Goal: Transaction & Acquisition: Download file/media

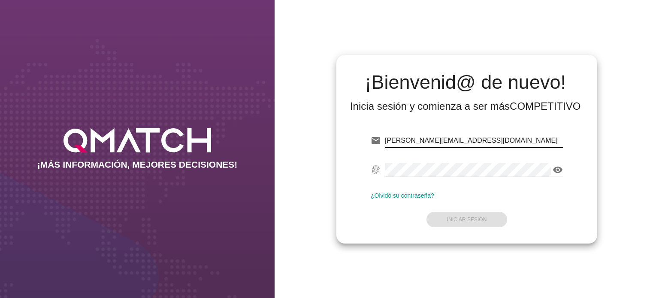
type input "[PERSON_NAME][EMAIL_ADDRESS][DOMAIN_NAME]"
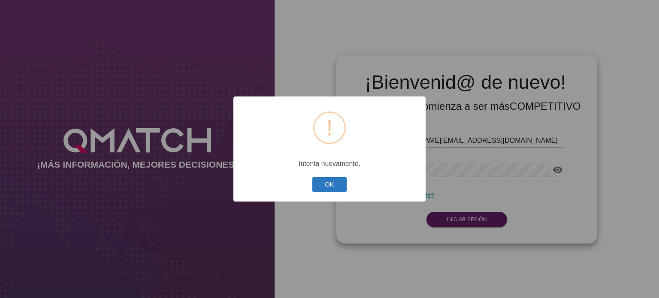
click at [333, 187] on button "OK" at bounding box center [329, 184] width 35 height 15
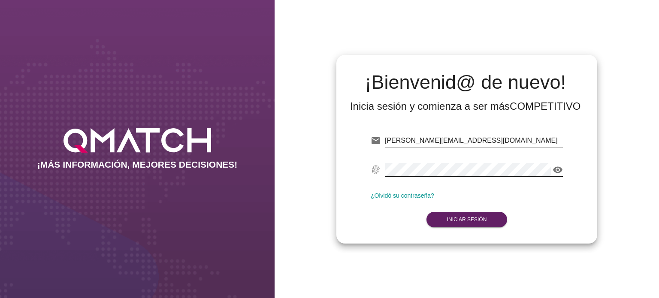
click at [554, 169] on icon "visibility" at bounding box center [557, 170] width 10 height 10
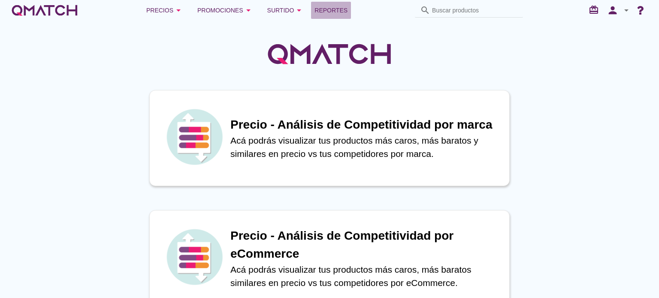
click at [319, 14] on span "Reportes" at bounding box center [330, 10] width 33 height 10
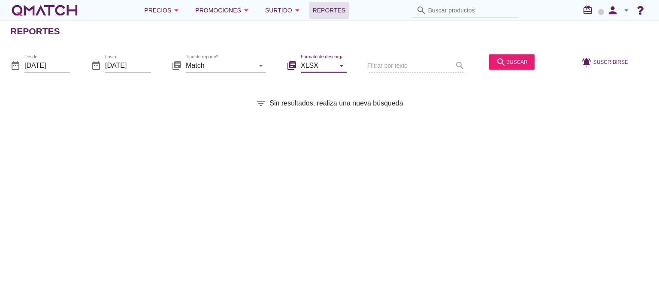
click at [319, 67] on input "XLSX" at bounding box center [318, 65] width 34 height 14
click at [317, 103] on div "CSV" at bounding box center [323, 107] width 32 height 10
type input "CSV"
click at [223, 66] on input "Match" at bounding box center [220, 65] width 68 height 14
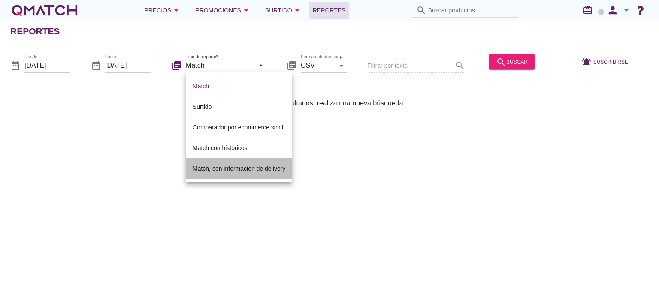
click at [253, 168] on div "Match, con informacion de delivery" at bounding box center [239, 168] width 93 height 10
type input "Match, con informacion de delivery"
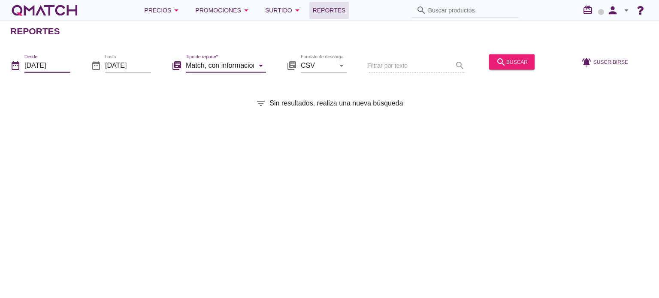
click at [64, 62] on input "[DATE]" at bounding box center [47, 65] width 46 height 14
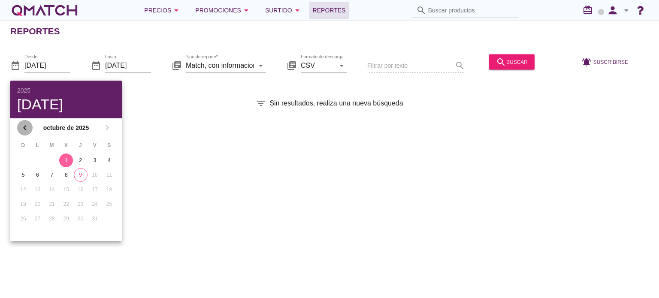
click at [25, 126] on icon "chevron_left" at bounding box center [25, 128] width 10 height 10
click at [105, 204] on div "27" at bounding box center [109, 204] width 14 height 8
click at [25, 218] on div "28" at bounding box center [23, 219] width 14 height 8
click at [36, 221] on div "29" at bounding box center [37, 219] width 14 height 8
type input "[DATE]"
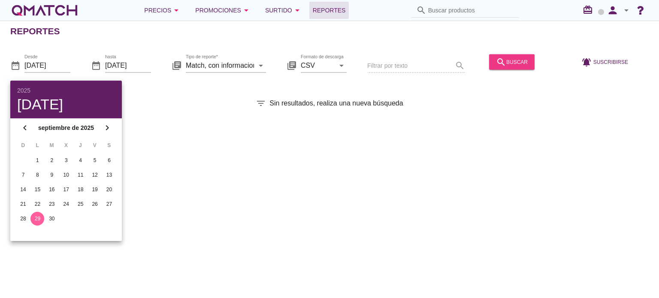
click at [511, 62] on div "search buscar" at bounding box center [512, 62] width 32 height 10
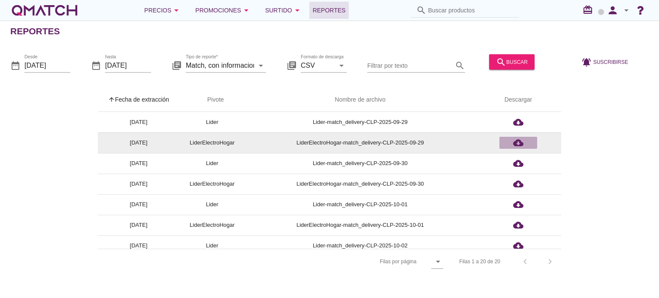
click at [518, 142] on icon "cloud_download" at bounding box center [518, 143] width 10 height 10
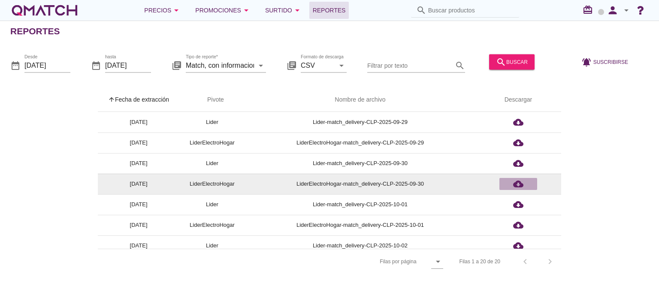
click at [518, 185] on icon "cloud_download" at bounding box center [518, 184] width 10 height 10
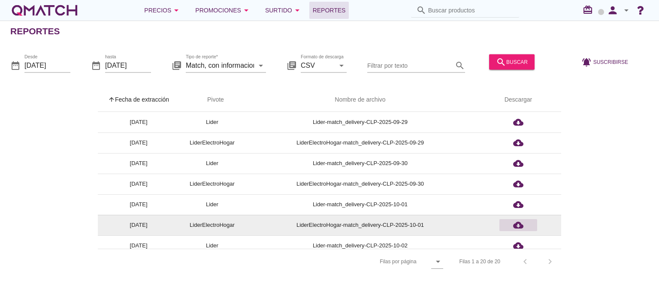
click at [518, 224] on icon "cloud_download" at bounding box center [518, 225] width 10 height 10
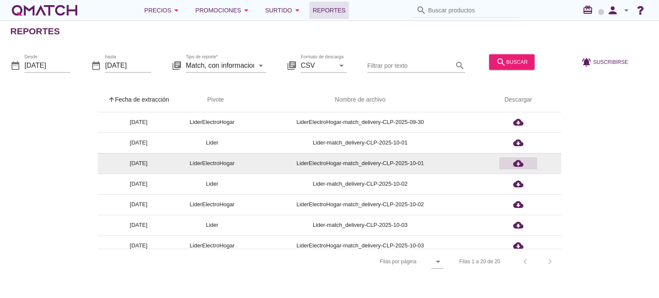
scroll to position [63, 0]
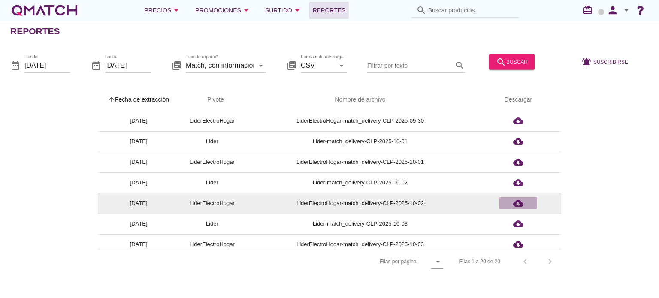
click at [518, 202] on icon "cloud_download" at bounding box center [518, 203] width 10 height 10
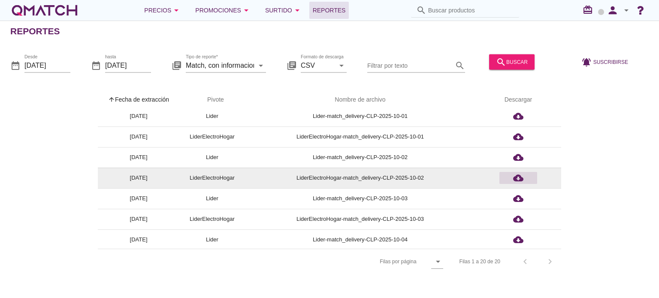
scroll to position [98, 0]
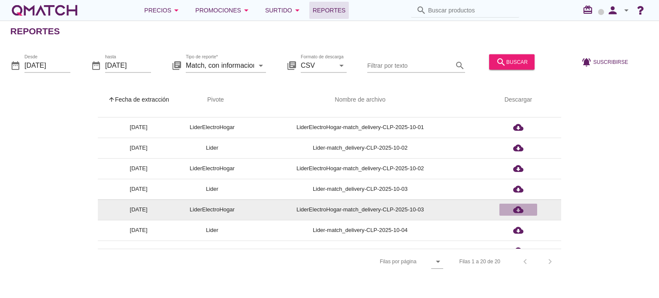
click at [519, 208] on icon "cloud_download" at bounding box center [518, 210] width 10 height 10
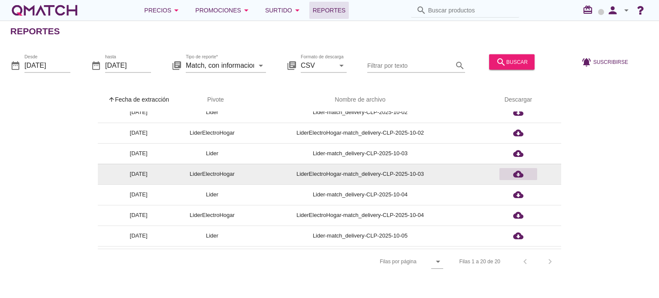
scroll to position [147, 0]
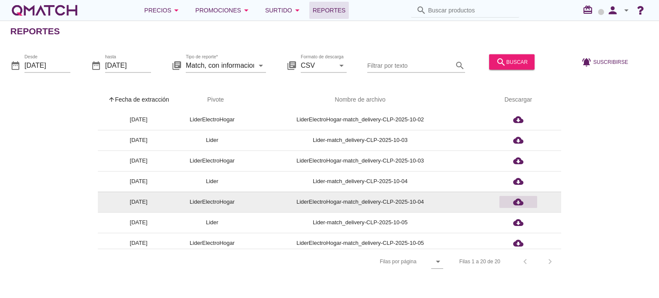
click at [516, 205] on icon "cloud_download" at bounding box center [518, 202] width 10 height 10
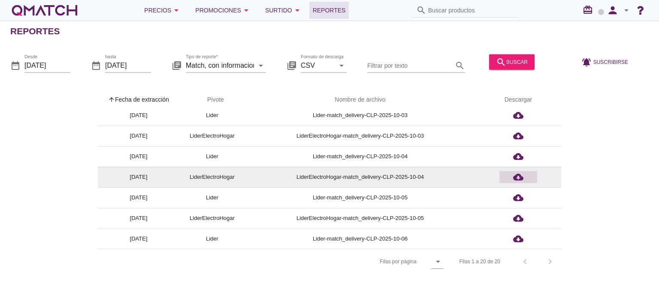
scroll to position [172, 0]
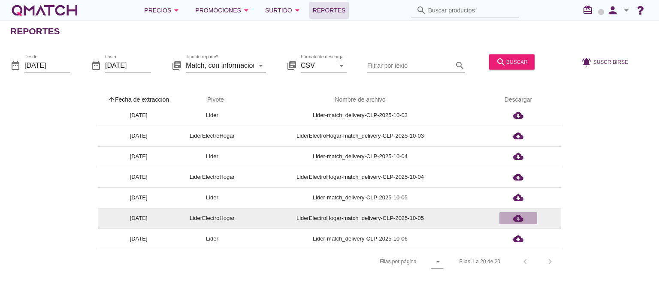
click at [518, 216] on icon "cloud_download" at bounding box center [518, 218] width 10 height 10
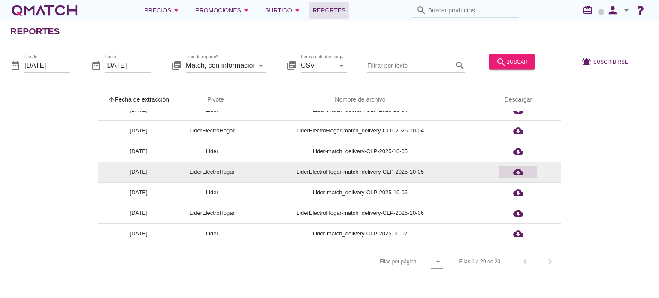
scroll to position [218, 0]
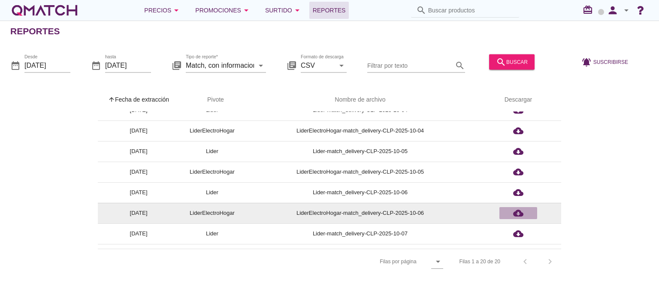
click at [518, 208] on icon "cloud_download" at bounding box center [518, 213] width 10 height 10
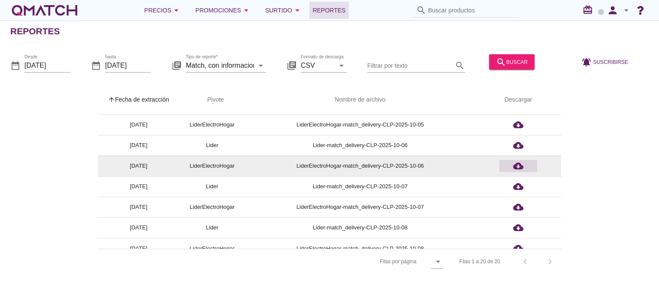
scroll to position [269, 0]
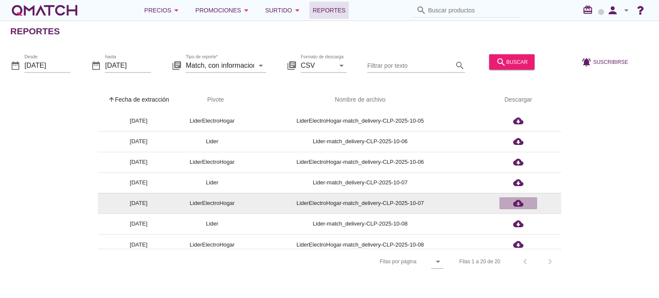
click at [518, 205] on icon "cloud_download" at bounding box center [518, 203] width 10 height 10
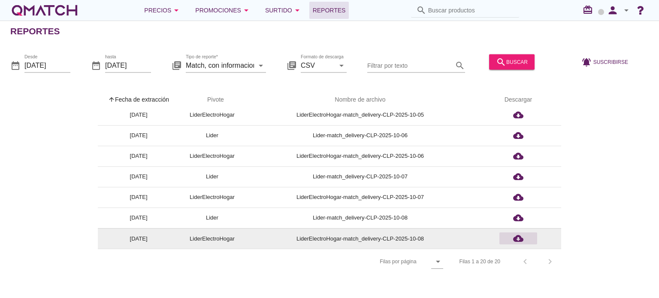
click at [520, 238] on icon "cloud_download" at bounding box center [518, 238] width 10 height 10
